Goal: Entertainment & Leisure: Consume media (video, audio)

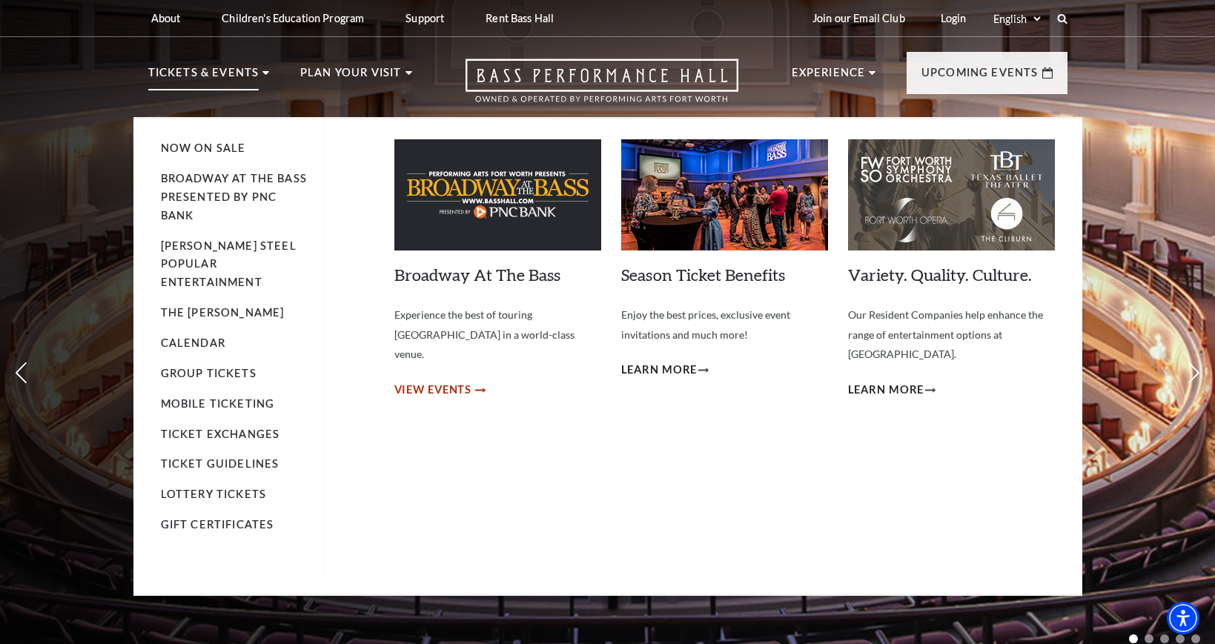
click at [443, 381] on span "View Events" at bounding box center [433, 390] width 78 height 19
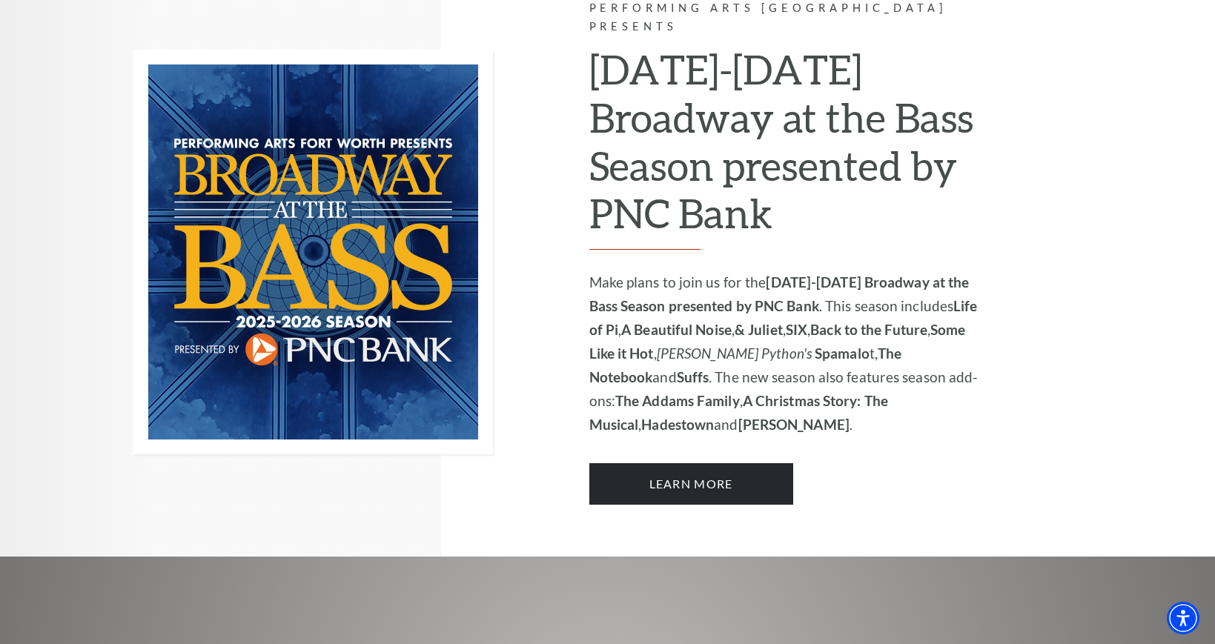
scroll to position [957, 0]
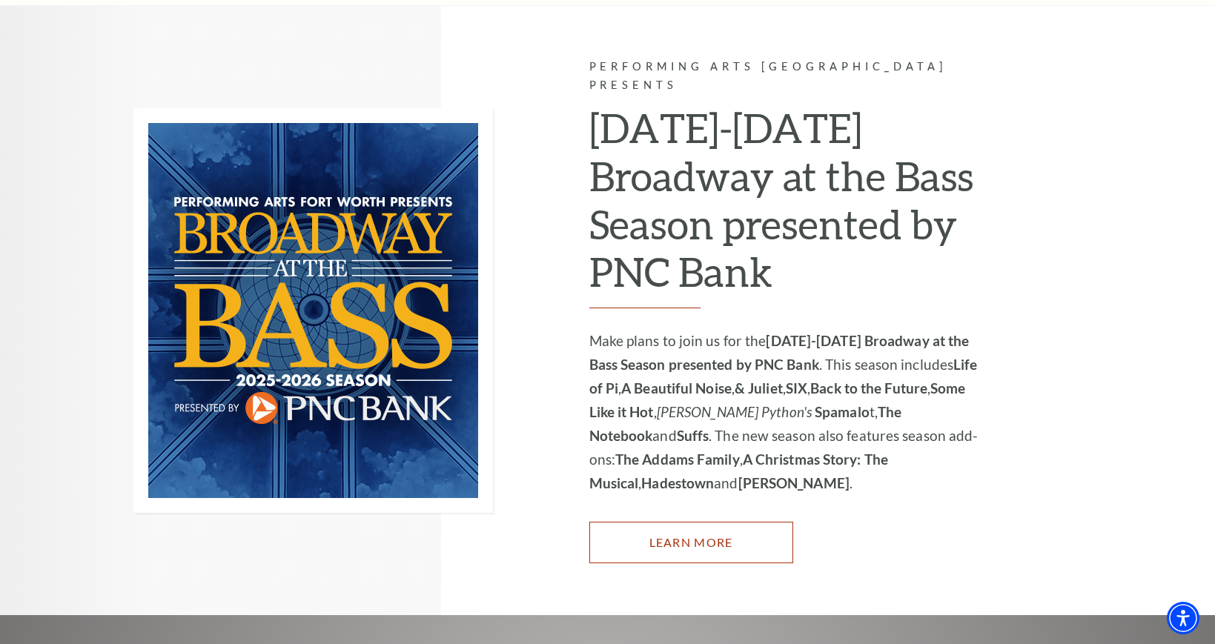
click at [710, 522] on link "Learn More" at bounding box center [691, 543] width 204 height 42
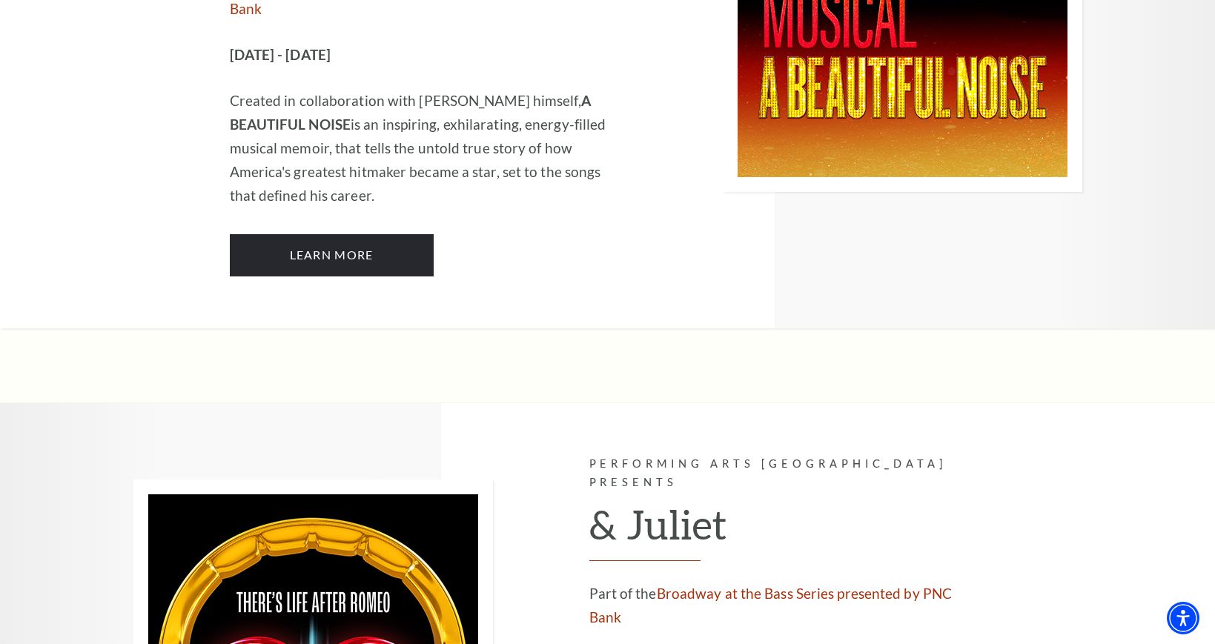
scroll to position [3854, 0]
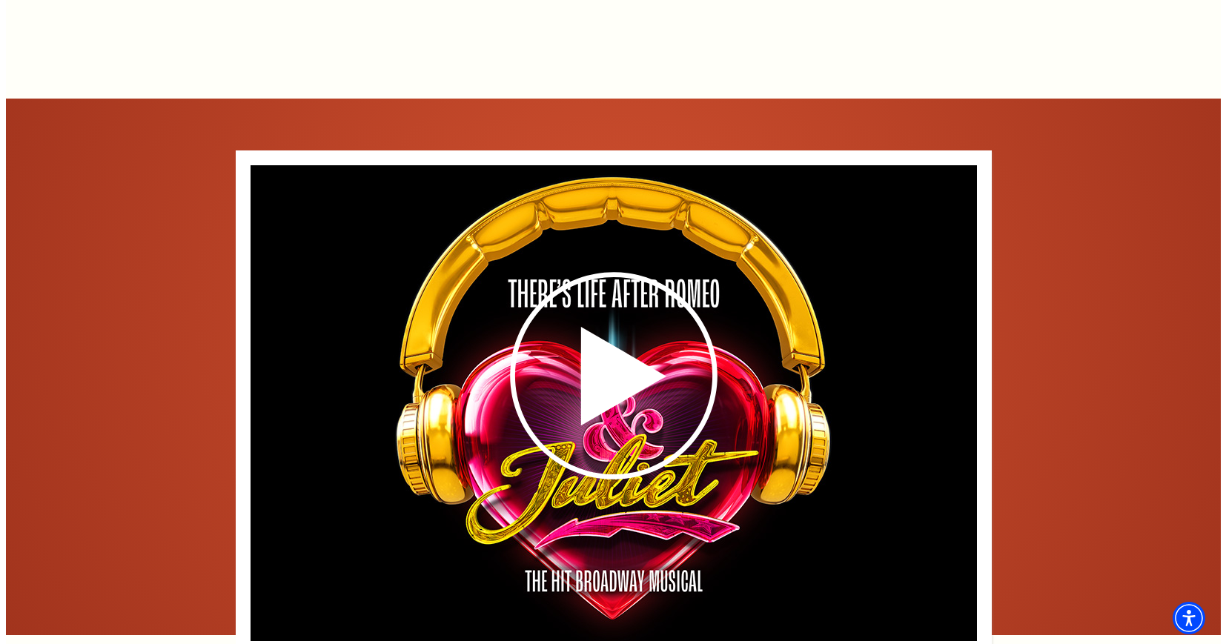
scroll to position [2224, 0]
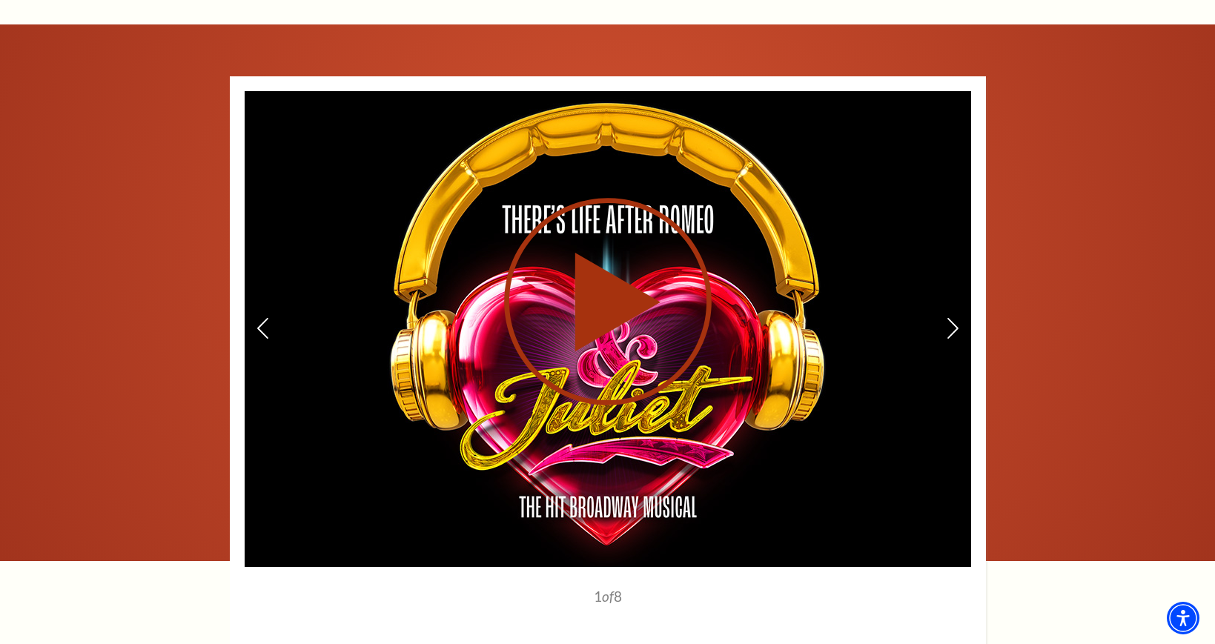
click at [622, 269] on use at bounding box center [608, 303] width 208 height 208
